Goal: Information Seeking & Learning: Learn about a topic

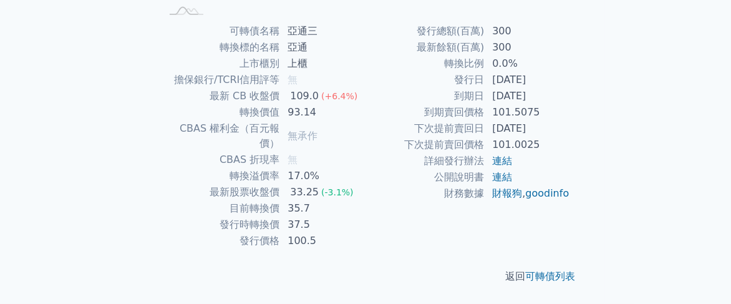
scroll to position [374, 0]
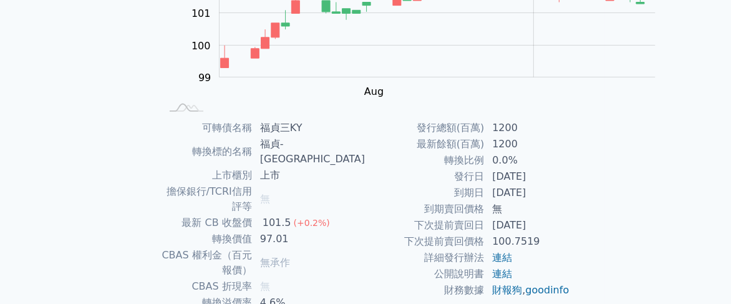
scroll to position [182, 0]
